Goal: Information Seeking & Learning: Learn about a topic

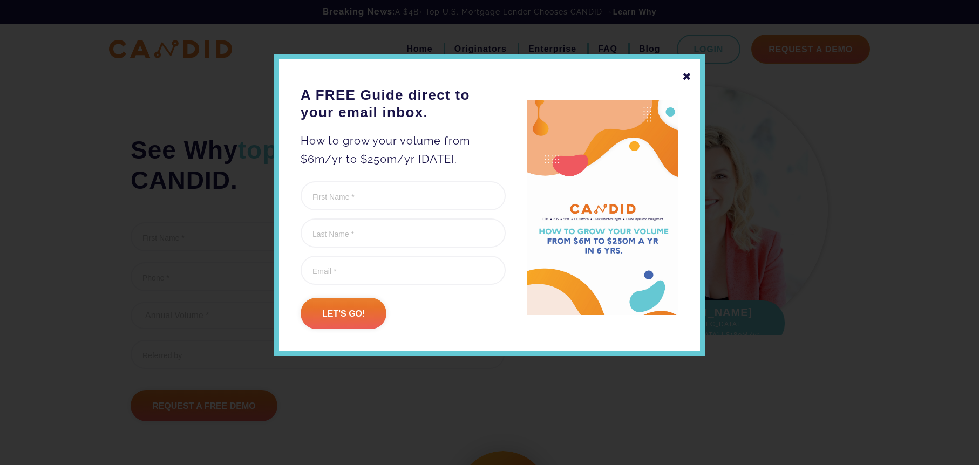
click at [687, 72] on div "✖" at bounding box center [687, 76] width 10 height 18
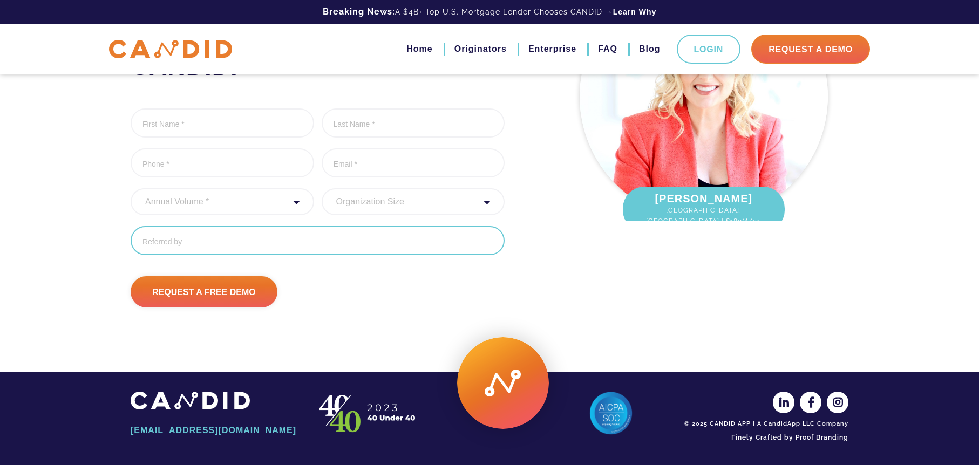
scroll to position [114, 0]
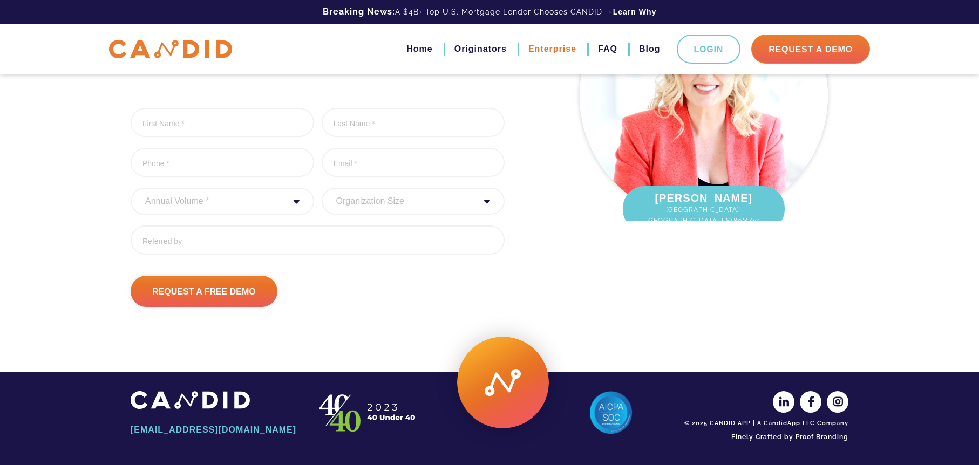
click at [538, 51] on link "Enterprise" at bounding box center [552, 49] width 48 height 18
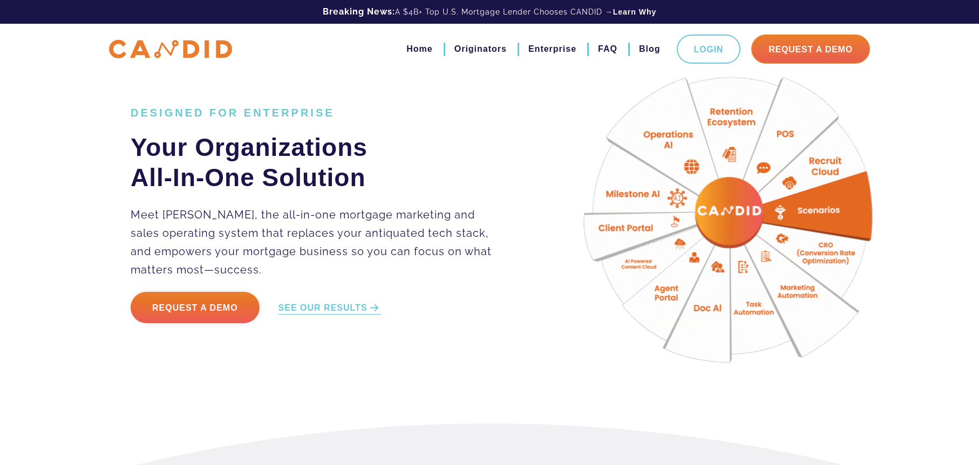
scroll to position [54, 0]
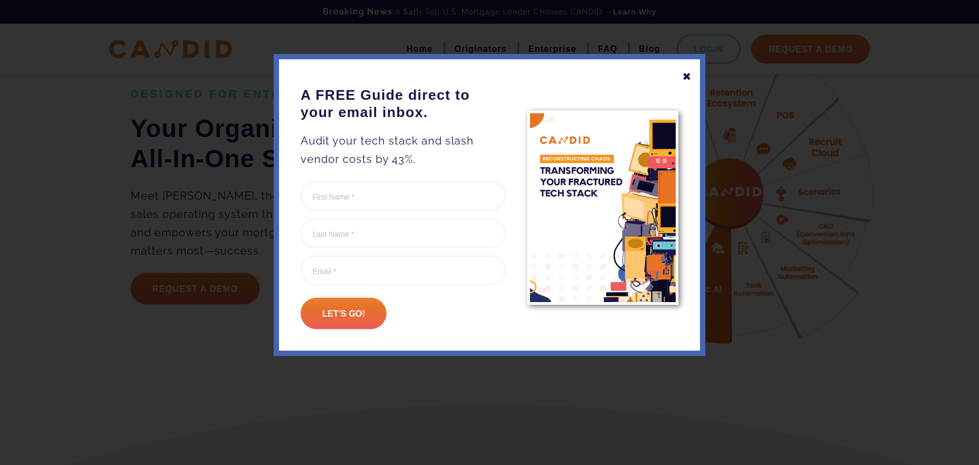
click at [690, 76] on div "✖" at bounding box center [687, 76] width 10 height 18
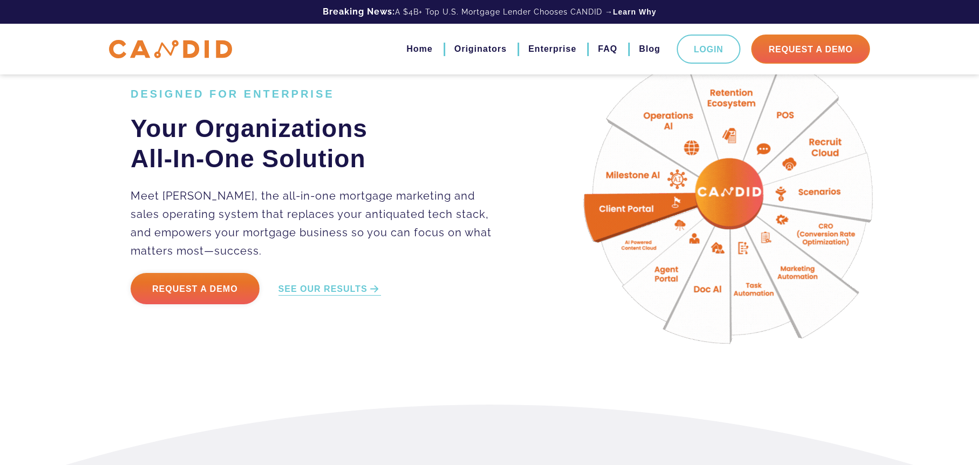
drag, startPoint x: 445, startPoint y: 348, endPoint x: 443, endPoint y: 343, distance: 5.8
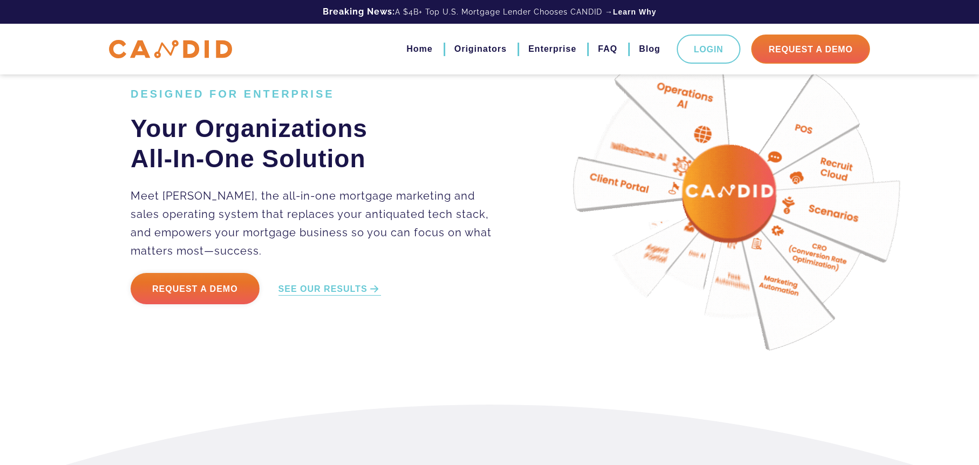
click at [445, 348] on div "DESIGNED FOR ENTERPRISE Your Organizations All-In-One Solution Meet CANDID, the…" at bounding box center [490, 202] width 734 height 351
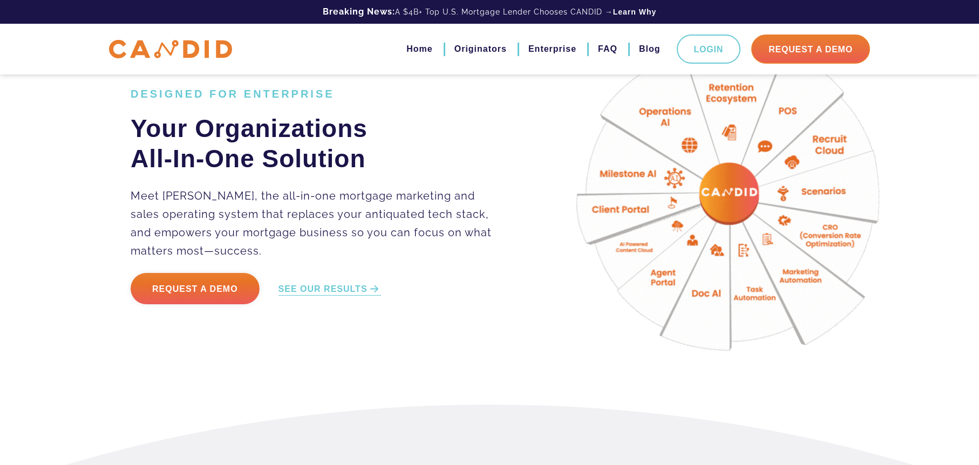
click at [191, 375] on div "DESIGNED FOR ENTERPRISE Your Organizations All-In-One Solution Meet CANDID, the…" at bounding box center [490, 202] width 734 height 351
